Goal: Transaction & Acquisition: Purchase product/service

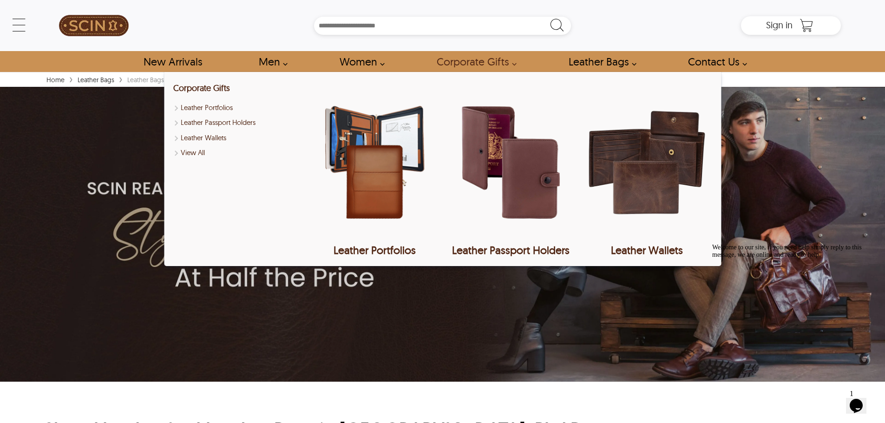
click at [201, 114] on div "Corporate Gifts Leather Portfolios Leather Passport Holders Leather Wallets Vie…" at bounding box center [238, 169] width 130 height 176
click at [203, 118] on link "Leather Passport Holders" at bounding box center [238, 123] width 130 height 11
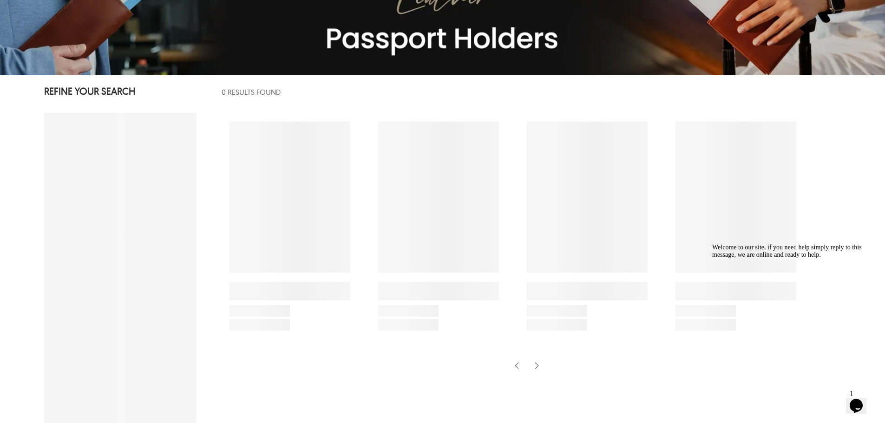
scroll to position [139, 0]
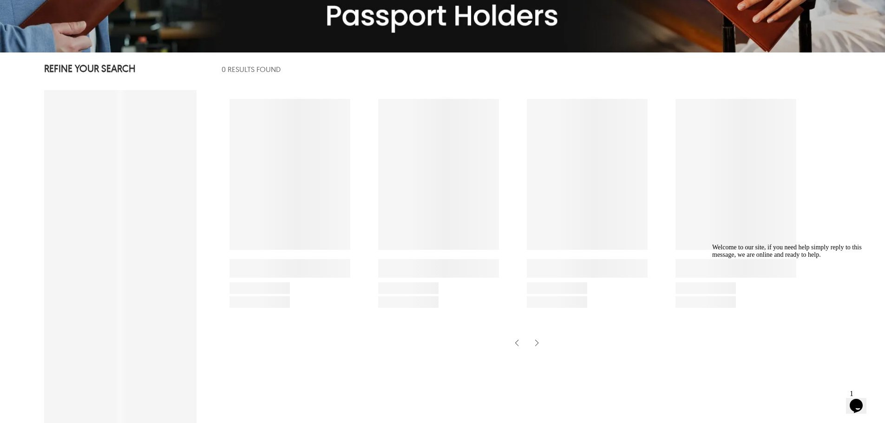
select select "********"
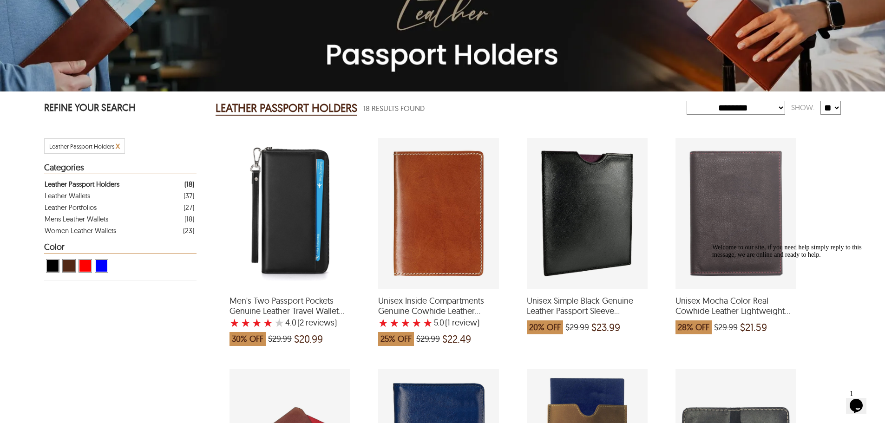
scroll to position [93, 0]
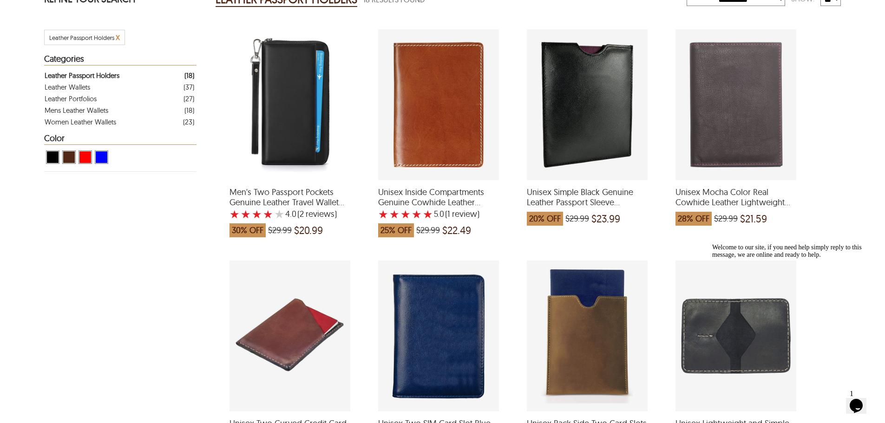
scroll to position [139, 0]
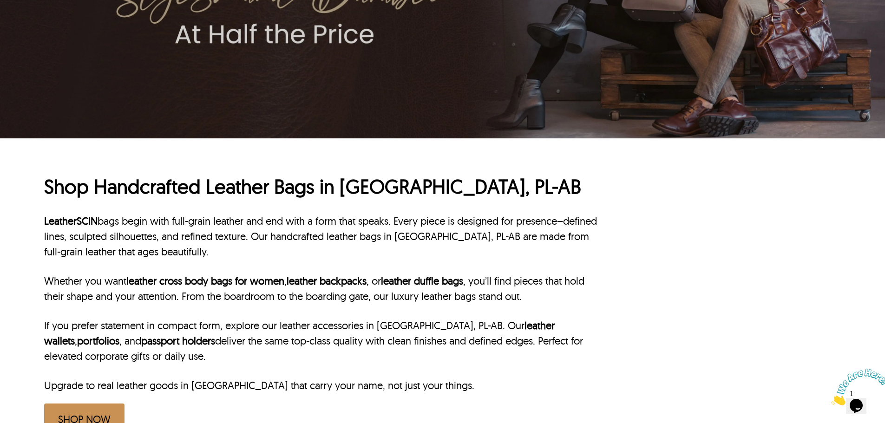
scroll to position [325, 0]
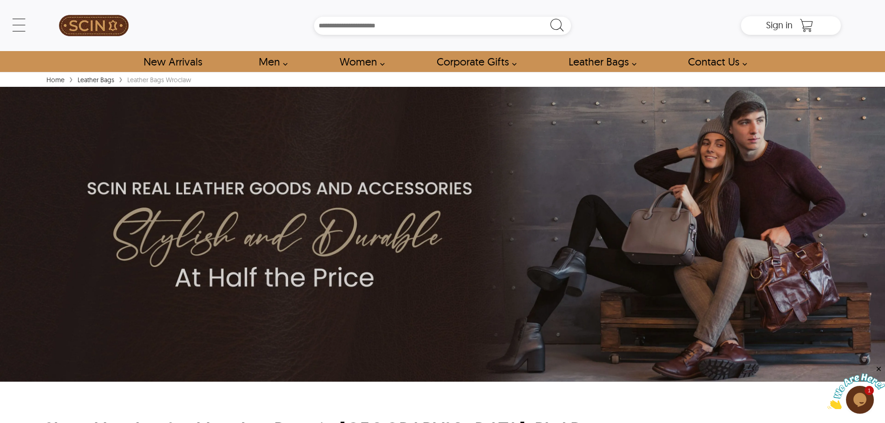
click at [246, 23] on div "Search Box" at bounding box center [443, 26] width 598 height 18
click at [89, 80] on link "Leather Bags" at bounding box center [95, 80] width 41 height 8
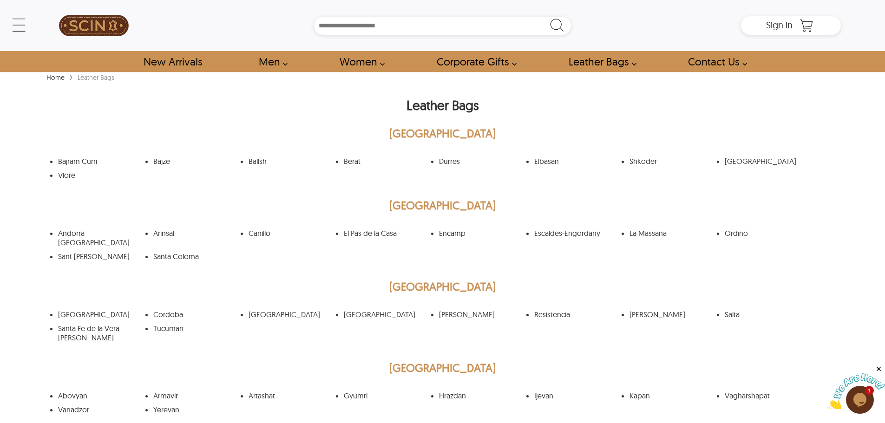
click at [227, 114] on h1 "Leather Bags" at bounding box center [442, 108] width 797 height 33
